Goal: Task Accomplishment & Management: Manage account settings

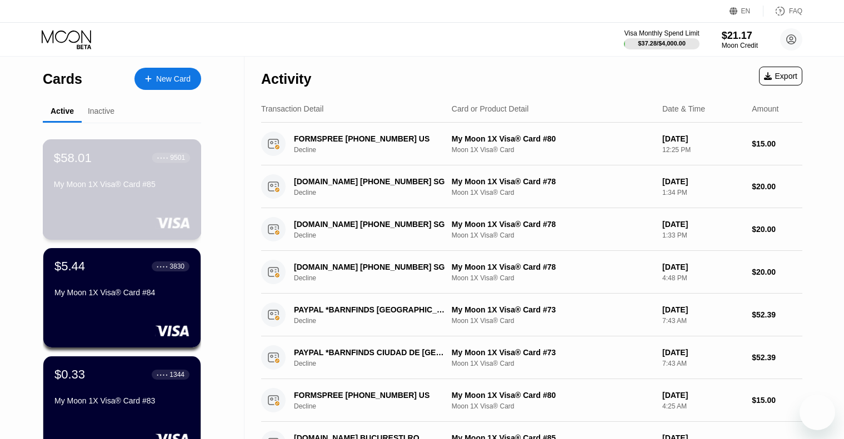
click at [126, 206] on div "$58.01 ● ● ● ● 9501 My Moon 1X Visa® Card #85" at bounding box center [122, 189] width 159 height 101
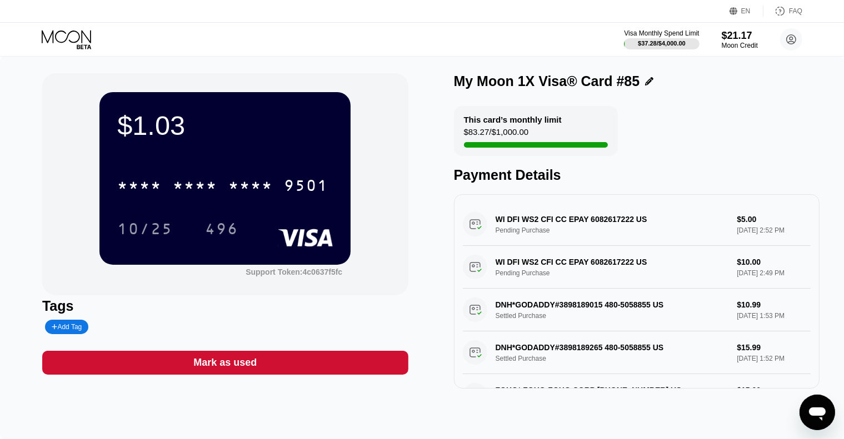
click at [78, 32] on icon at bounding box center [66, 36] width 49 height 13
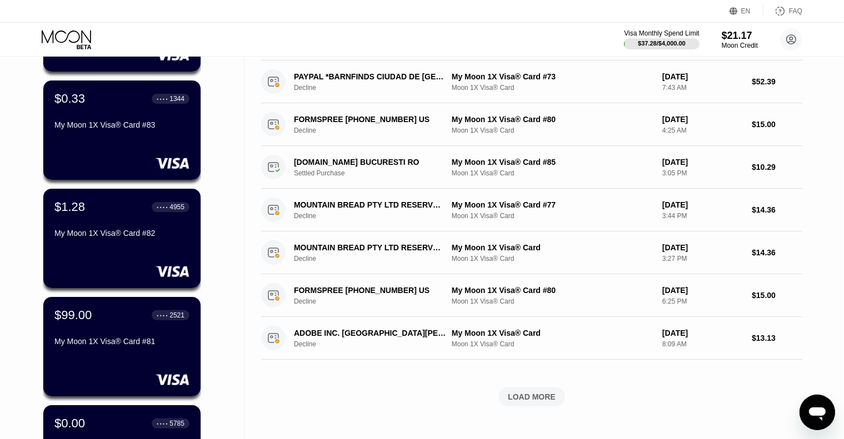
scroll to position [278, 0]
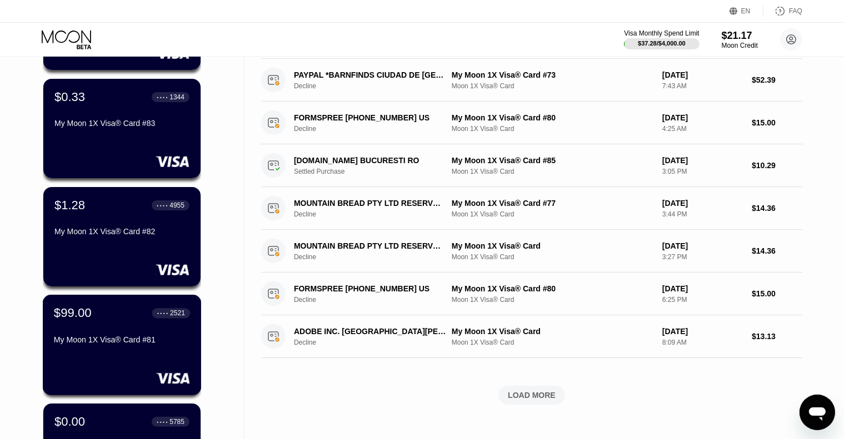
click at [113, 321] on div "$99.00 ● ● ● ● 2521" at bounding box center [122, 313] width 136 height 14
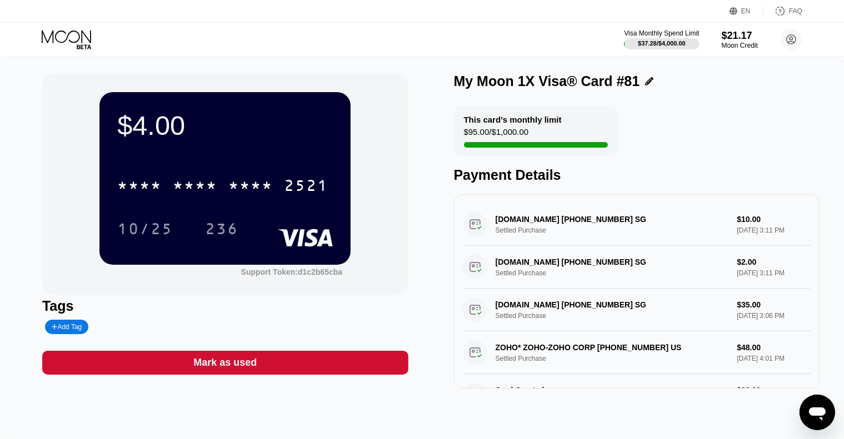
click at [75, 37] on icon at bounding box center [68, 39] width 52 height 19
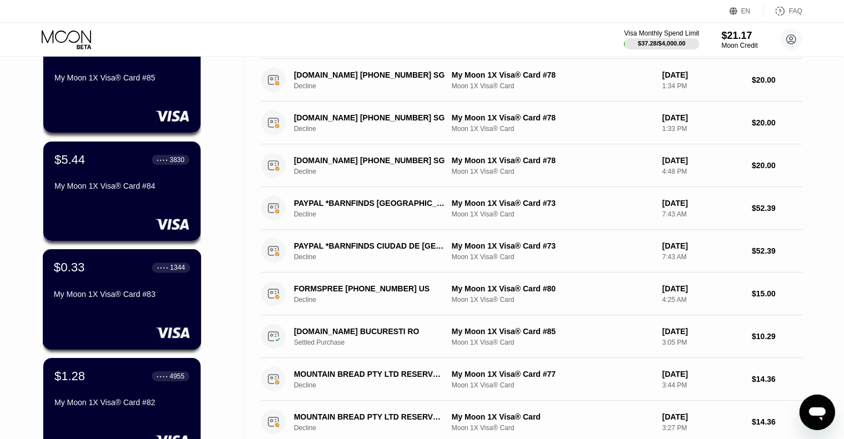
scroll to position [111, 0]
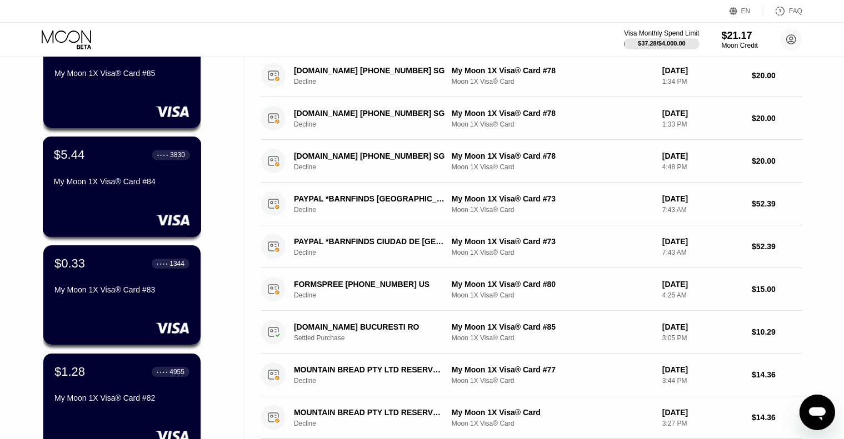
click at [129, 196] on div "$5.44 ● ● ● ● 3830 My Moon 1X Visa® Card #84" at bounding box center [122, 187] width 159 height 101
